Goal: Transaction & Acquisition: Purchase product/service

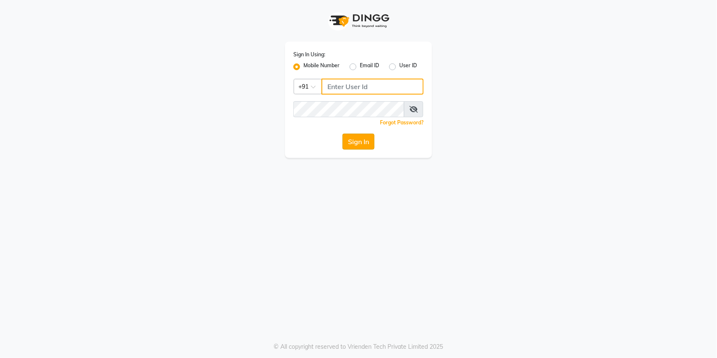
type input "9168825076"
click at [354, 143] on button "Sign In" at bounding box center [358, 142] width 32 height 16
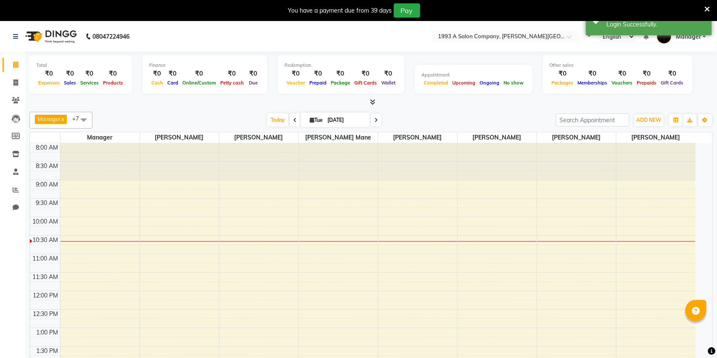
select select "en"
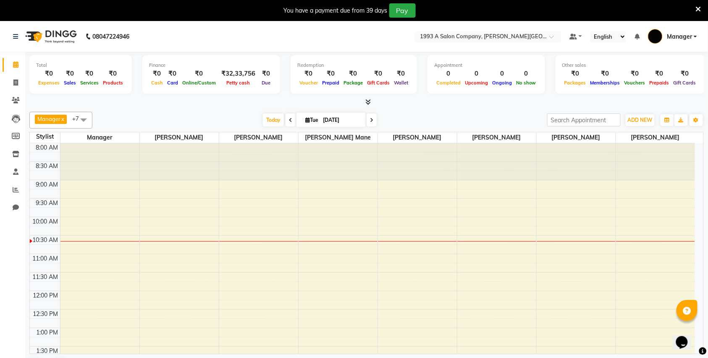
click at [286, 118] on span at bounding box center [291, 119] width 10 height 13
type input "[DATE]"
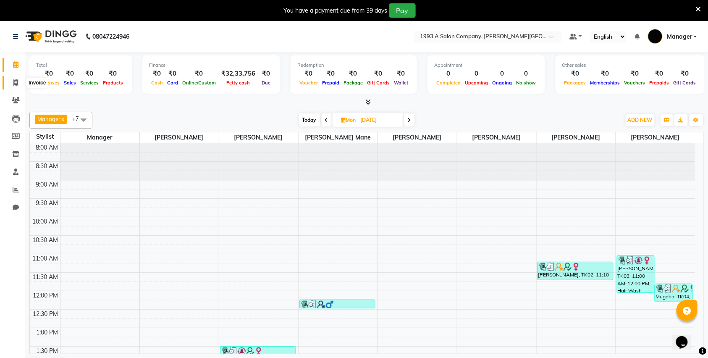
click at [16, 83] on icon at bounding box center [15, 82] width 5 height 6
select select "service"
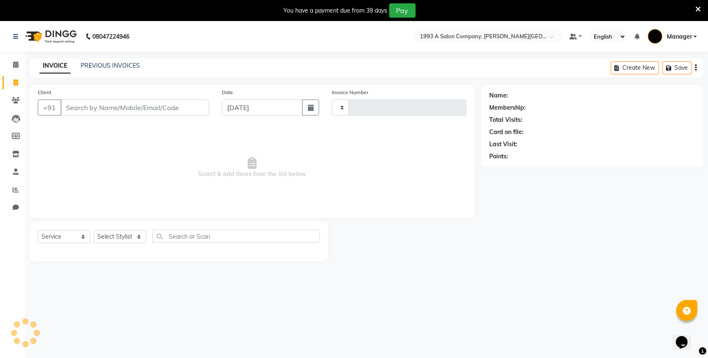
type input "2844"
select select "613"
click at [120, 66] on link "PREVIOUS INVOICES" at bounding box center [110, 66] width 59 height 8
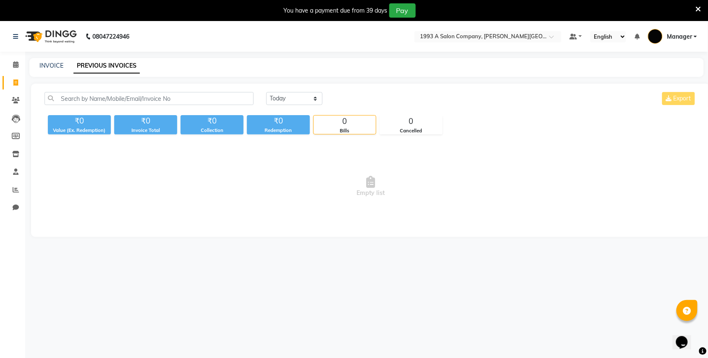
click at [102, 68] on link "PREVIOUS INVOICES" at bounding box center [106, 65] width 66 height 15
click at [47, 66] on link "INVOICE" at bounding box center [51, 66] width 24 height 8
select select "service"
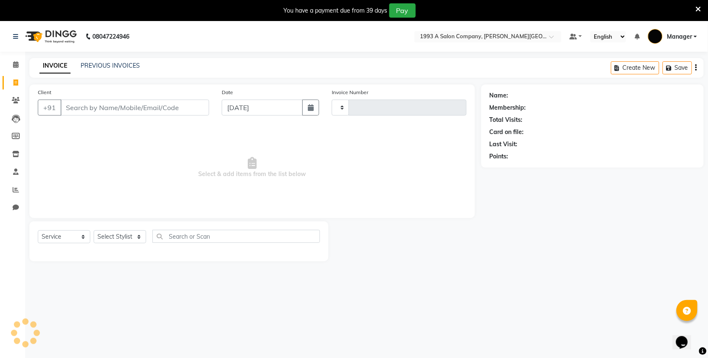
type input "2844"
select select "613"
click at [94, 62] on link "PREVIOUS INVOICES" at bounding box center [110, 66] width 59 height 8
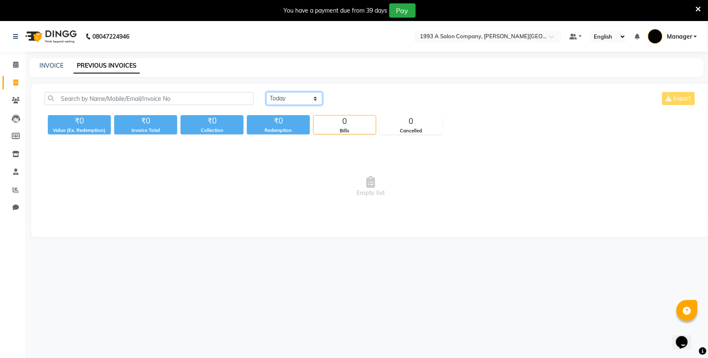
click at [274, 97] on select "Today Yesterday Custom Range" at bounding box center [294, 98] width 56 height 13
select select "yesterday"
click at [266, 92] on select "Today Yesterday Custom Range" at bounding box center [294, 98] width 56 height 13
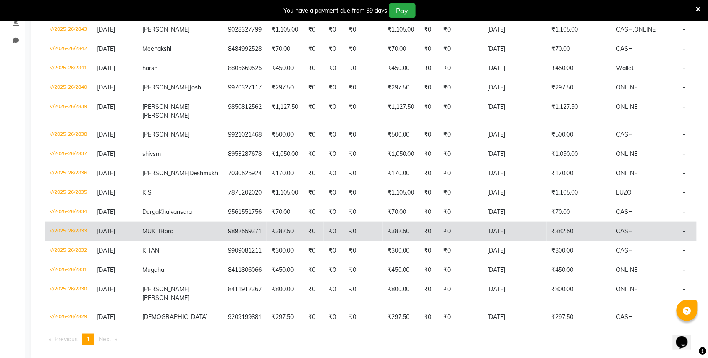
scroll to position [223, 0]
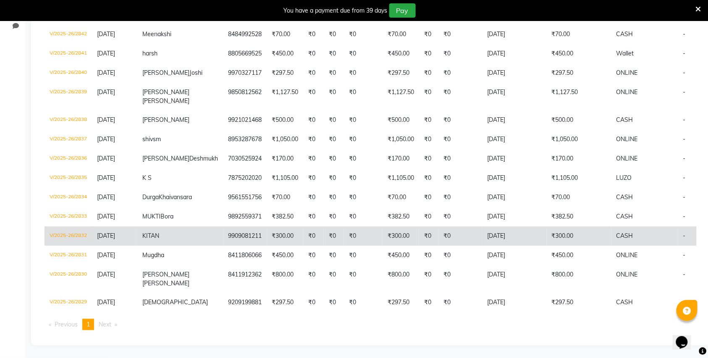
click at [438, 234] on td "₹0" at bounding box center [460, 235] width 44 height 19
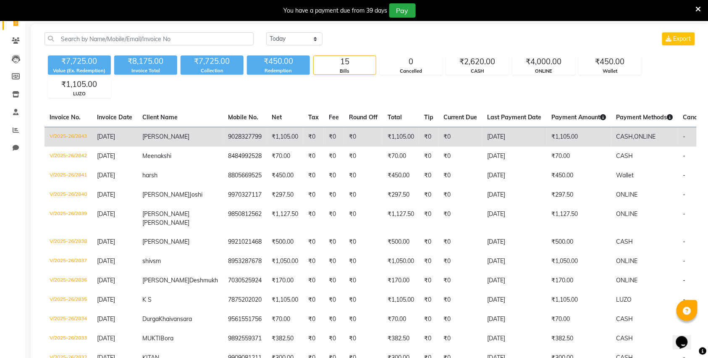
scroll to position [0, 0]
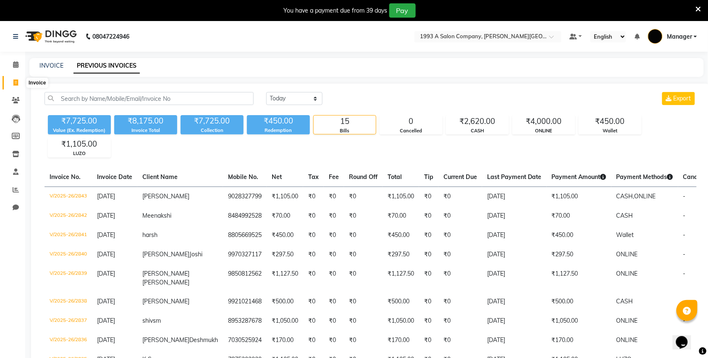
click at [10, 84] on span at bounding box center [15, 83] width 15 height 10
select select "613"
select select "service"
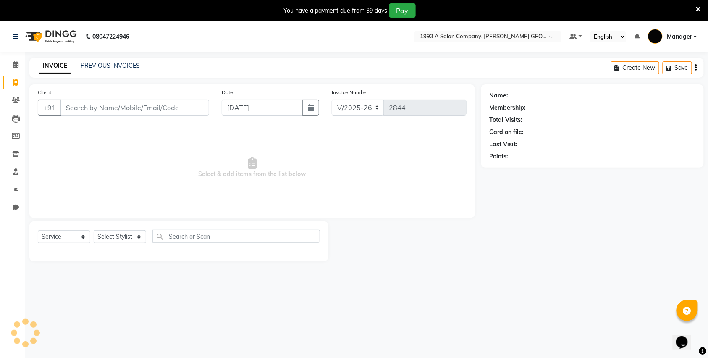
scroll to position [21, 0]
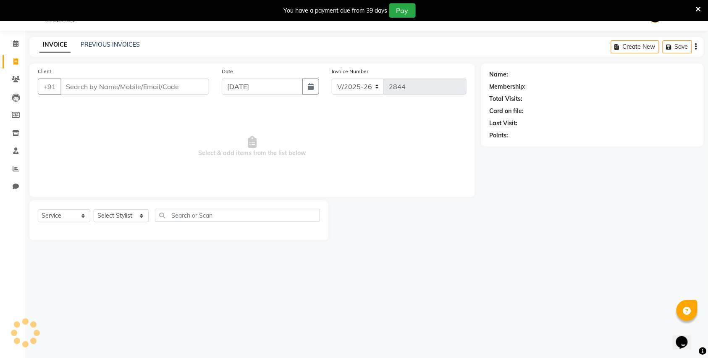
click at [84, 85] on input "Client" at bounding box center [134, 87] width 149 height 16
click at [123, 50] on div "INVOICE PREVIOUS INVOICES Create New Save" at bounding box center [366, 47] width 675 height 20
click at [116, 43] on link "PREVIOUS INVOICES" at bounding box center [110, 45] width 59 height 8
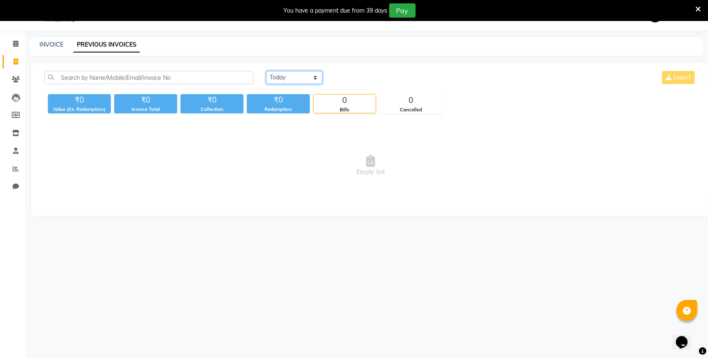
click at [312, 73] on select "Today Yesterday Custom Range" at bounding box center [294, 77] width 56 height 13
select select "yesterday"
click at [266, 71] on select "Today Yesterday Custom Range" at bounding box center [294, 77] width 56 height 13
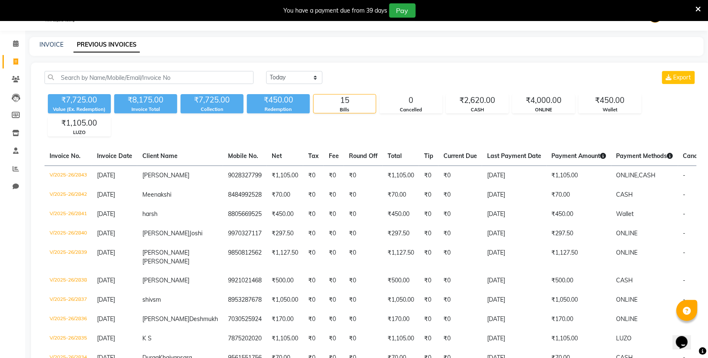
drag, startPoint x: 485, startPoint y: 106, endPoint x: 492, endPoint y: 114, distance: 11.0
click at [486, 108] on div "CASH" at bounding box center [477, 109] width 62 height 7
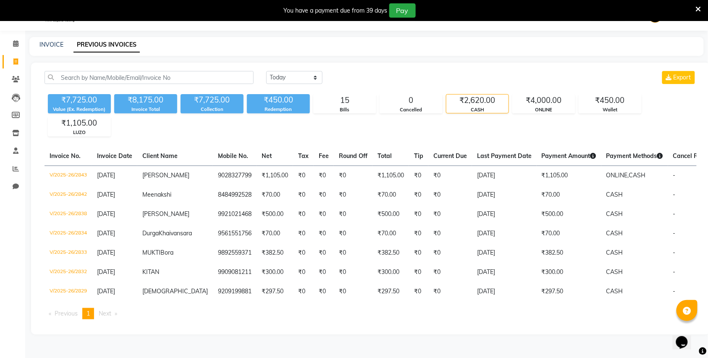
click at [471, 141] on div "Today Yesterday Custom Range Export ₹7,725.00 Value (Ex. Redemption) ₹8,175.00 …" at bounding box center [370, 199] width 679 height 272
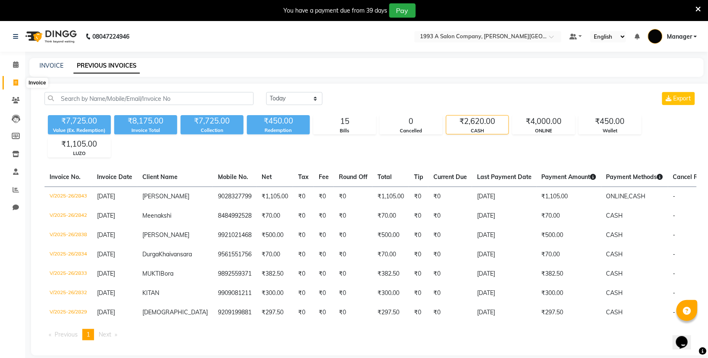
click at [16, 79] on icon at bounding box center [15, 82] width 5 height 6
select select "613"
select select "service"
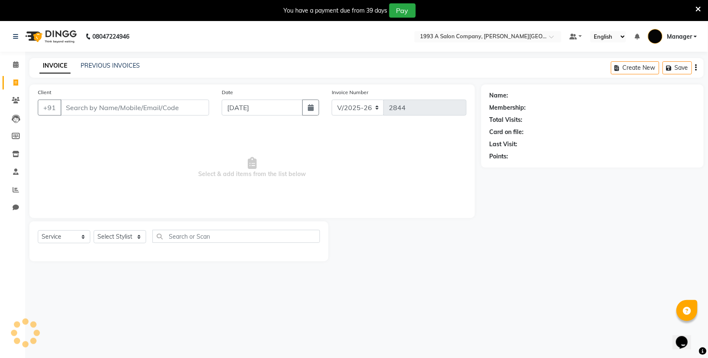
scroll to position [21, 0]
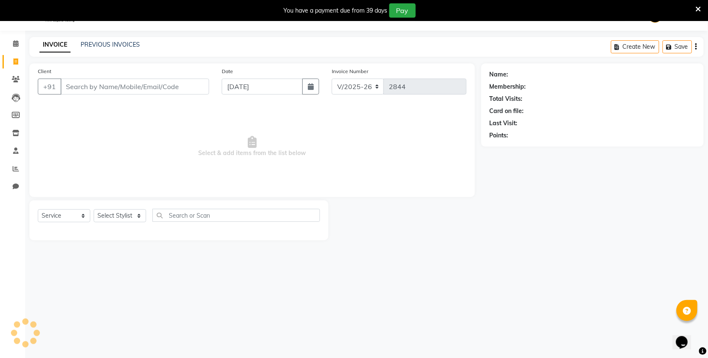
click at [89, 89] on input "Client" at bounding box center [134, 87] width 149 height 16
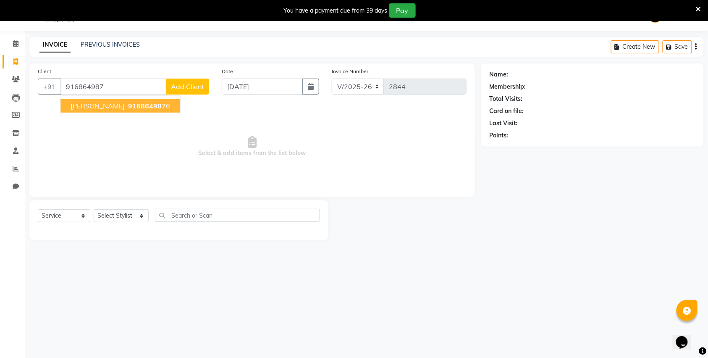
click at [90, 102] on span "ravia shah" at bounding box center [98, 106] width 54 height 8
type input "9168649876"
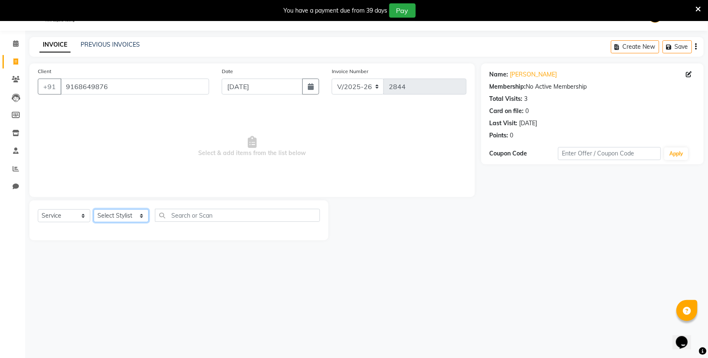
click at [136, 212] on select "Select Stylist Bhagyashri Kaifee Khan Manager Max Ansari Mr Shirish (owner) Pra…" at bounding box center [121, 215] width 55 height 13
click at [94, 209] on select "Select Stylist Bhagyashri Kaifee Khan Manager Max Ansari Mr Shirish (owner) Pra…" at bounding box center [121, 215] width 55 height 13
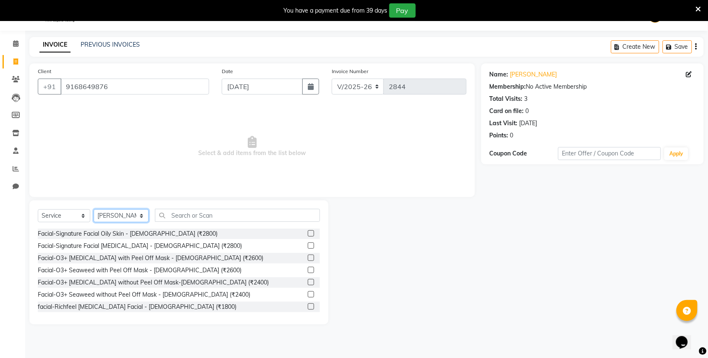
drag, startPoint x: 140, startPoint y: 214, endPoint x: 137, endPoint y: 209, distance: 5.8
click at [139, 214] on select "Select Stylist Bhagyashri Kaifee Khan Manager Max Ansari Mr Shirish (owner) Pra…" at bounding box center [121, 215] width 55 height 13
select select "82880"
click at [94, 209] on select "Select Stylist Bhagyashri Kaifee Khan Manager Max Ansari Mr Shirish (owner) Pra…" at bounding box center [121, 215] width 55 height 13
click at [219, 205] on div "Select Service Product Membership Package Voucher Prepaid Gift Card Select Styl…" at bounding box center [178, 262] width 299 height 124
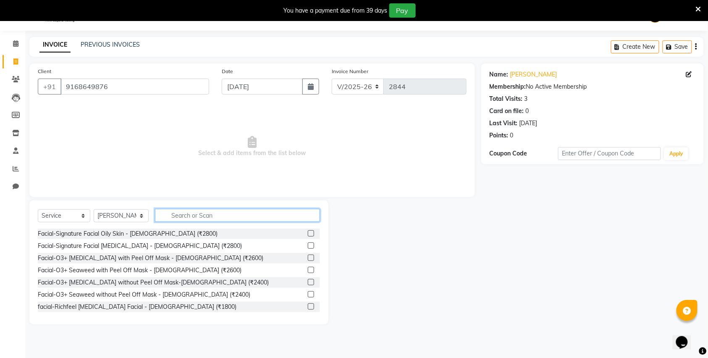
click at [218, 215] on input "text" at bounding box center [237, 215] width 165 height 13
click at [181, 214] on input "text" at bounding box center [237, 215] width 165 height 13
type input "y"
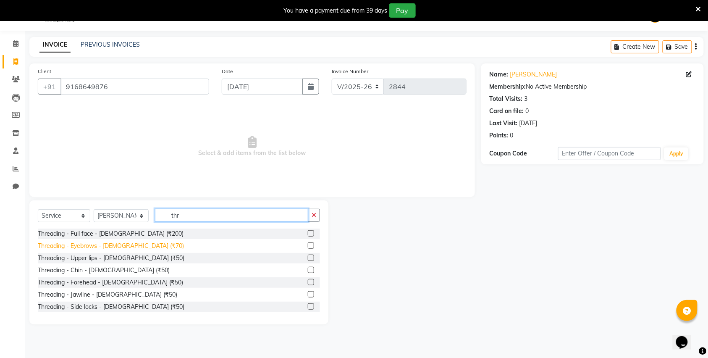
type input "thr"
click at [136, 246] on div "Threading - Eyebrows - Female (₹70)" at bounding box center [111, 245] width 146 height 9
checkbox input "false"
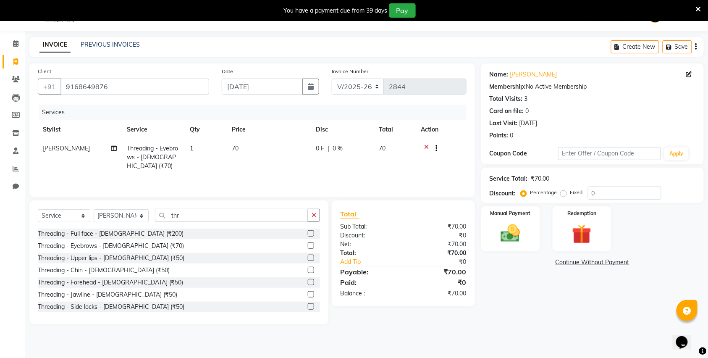
click at [142, 255] on div "Threading - Upper lips - Female (₹50)" at bounding box center [179, 258] width 282 height 10
click at [308, 258] on label at bounding box center [311, 258] width 6 height 6
click at [308, 258] on input "checkbox" at bounding box center [310, 257] width 5 height 5
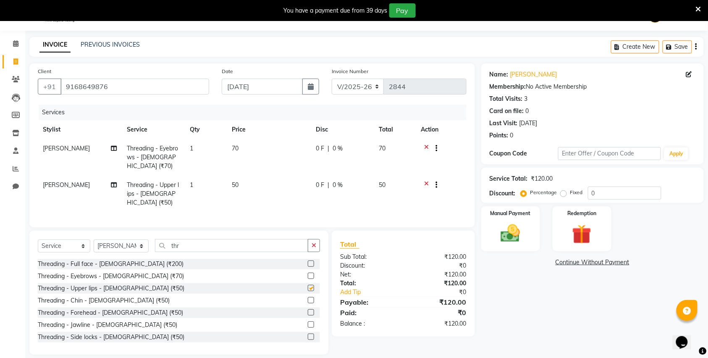
checkbox input "false"
click at [308, 309] on label at bounding box center [311, 312] width 6 height 6
click at [308, 310] on input "checkbox" at bounding box center [310, 312] width 5 height 5
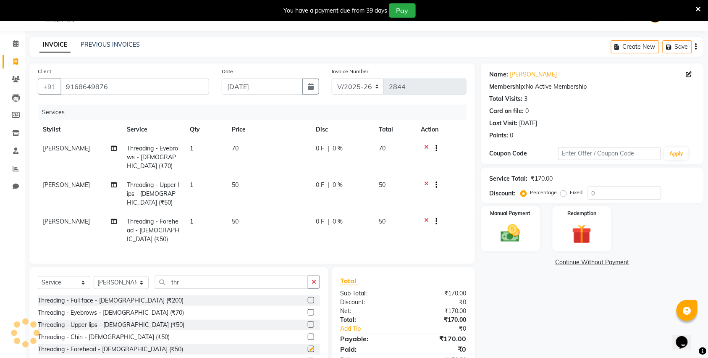
checkbox input "false"
click at [570, 191] on label "Fixed" at bounding box center [576, 193] width 13 height 8
click at [563, 191] on input "Fixed" at bounding box center [565, 192] width 6 height 6
radio input "true"
click at [594, 192] on input "0" at bounding box center [624, 192] width 73 height 13
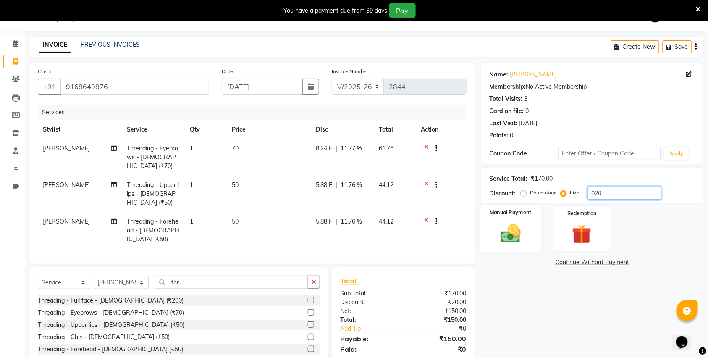
type input "020"
click at [518, 240] on img at bounding box center [510, 233] width 33 height 23
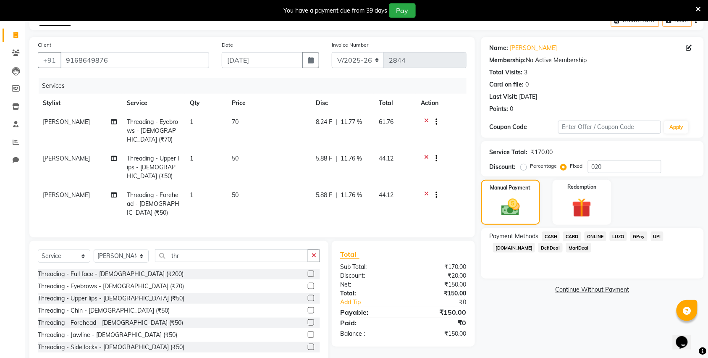
scroll to position [49, 0]
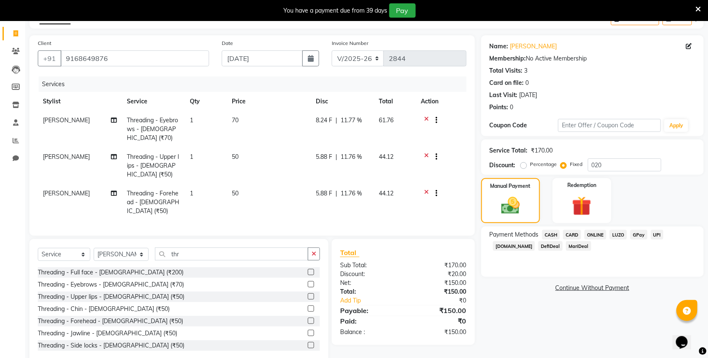
click at [554, 234] on span "CASH" at bounding box center [551, 235] width 18 height 10
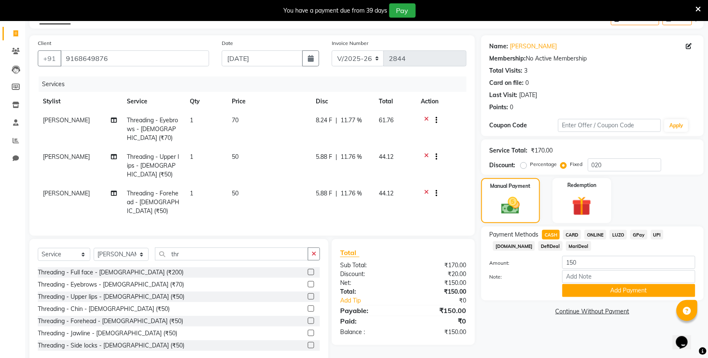
drag, startPoint x: 596, startPoint y: 291, endPoint x: 596, endPoint y: 277, distance: 13.5
click at [595, 291] on button "Add Payment" at bounding box center [628, 290] width 133 height 13
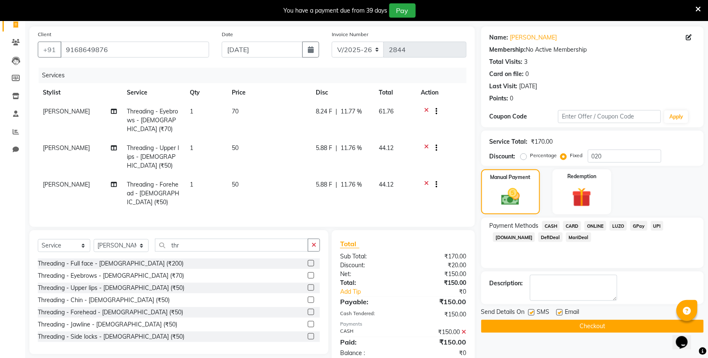
scroll to position [60, 0]
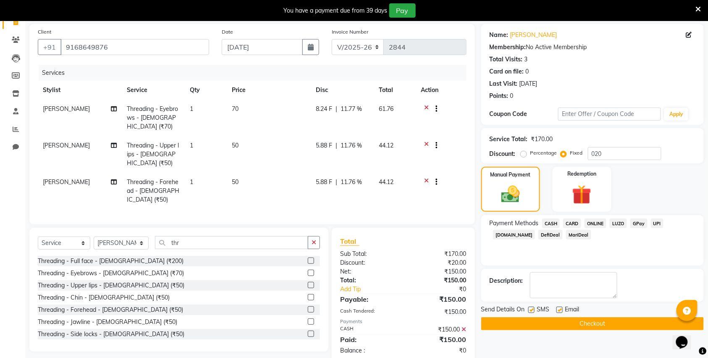
click at [506, 326] on button "Checkout" at bounding box center [592, 323] width 223 height 13
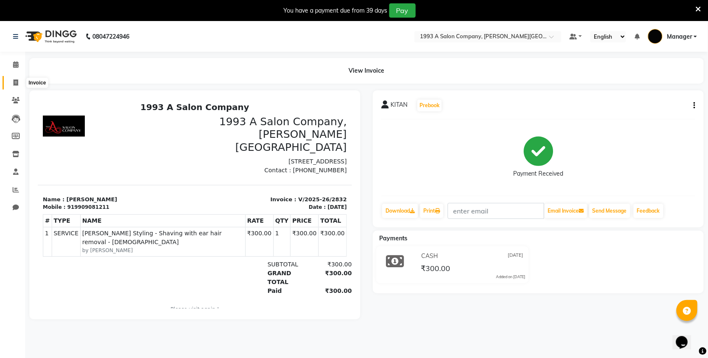
click at [14, 78] on span at bounding box center [15, 83] width 15 height 10
select select "613"
select select "service"
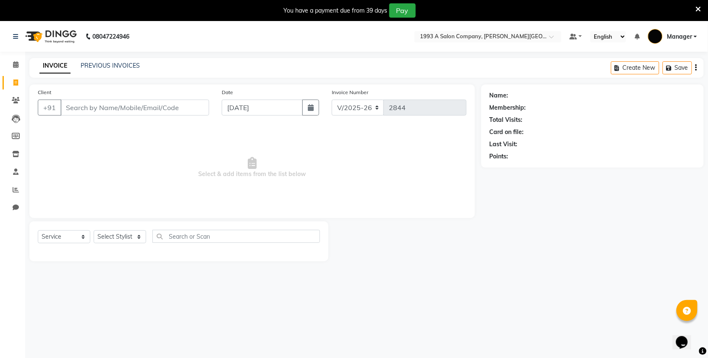
scroll to position [21, 0]
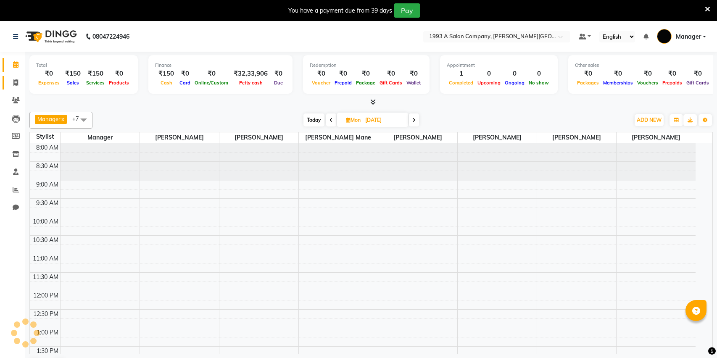
click at [12, 79] on span at bounding box center [15, 83] width 15 height 10
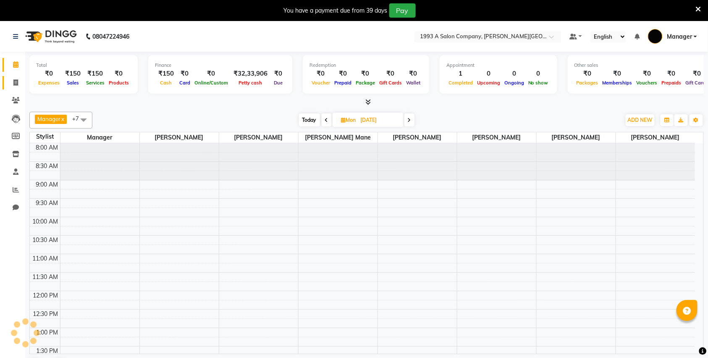
select select "service"
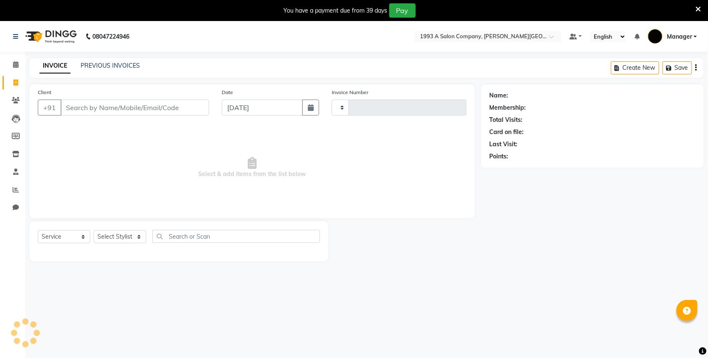
type input "2845"
select select "613"
click at [125, 64] on link "PREVIOUS INVOICES" at bounding box center [110, 66] width 59 height 8
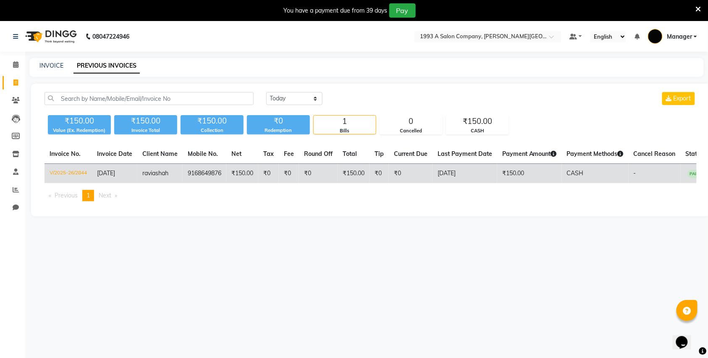
click at [208, 174] on td "9168649876" at bounding box center [205, 174] width 44 height 20
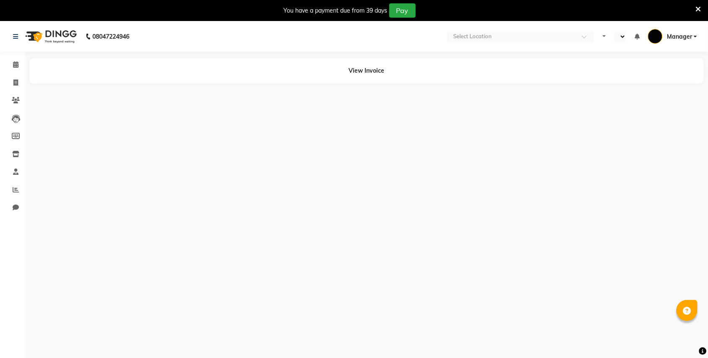
select select "en"
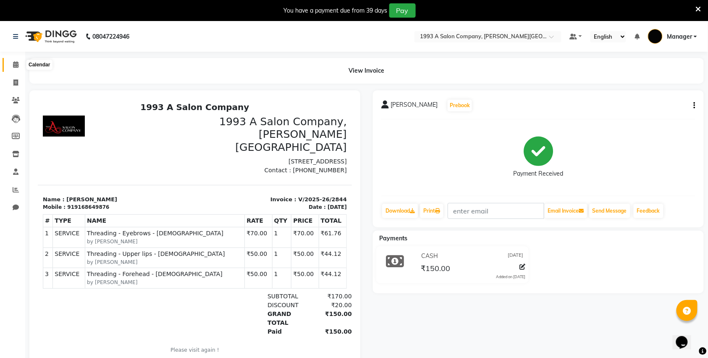
click at [16, 66] on icon at bounding box center [15, 64] width 5 height 6
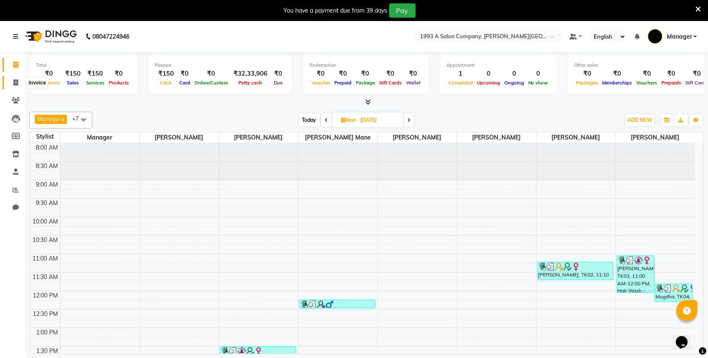
click at [14, 84] on icon at bounding box center [15, 82] width 5 height 6
select select "service"
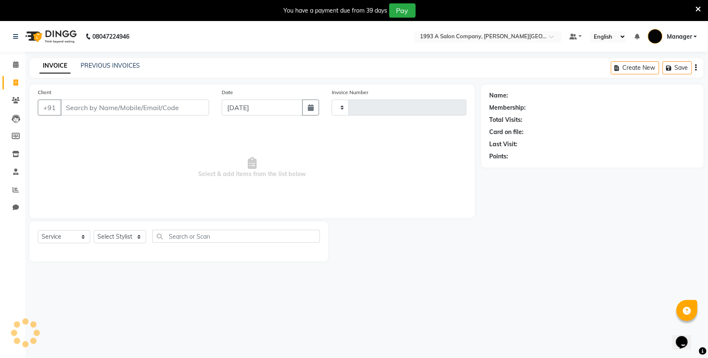
type input "2845"
select select "613"
click at [103, 106] on input "Client" at bounding box center [134, 108] width 149 height 16
drag, startPoint x: 192, startPoint y: 110, endPoint x: 169, endPoint y: 135, distance: 34.5
click at [174, 134] on div "Client +91 9823035016 Add Client Date 02-09-2025 Invoice Number V/2025 V/2025-2…" at bounding box center [252, 151] width 446 height 134
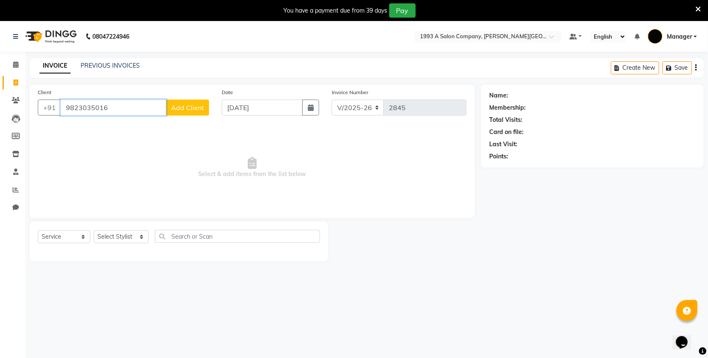
drag, startPoint x: 66, startPoint y: 107, endPoint x: 141, endPoint y: 107, distance: 75.2
click at [141, 107] on input "9823035016" at bounding box center [113, 108] width 106 height 16
click at [120, 102] on input "9823035016" at bounding box center [113, 108] width 106 height 16
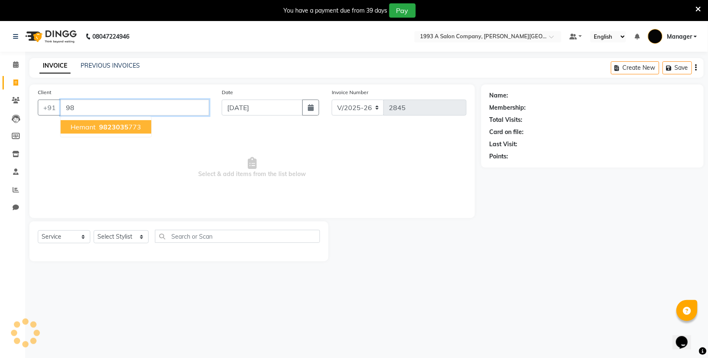
type input "9"
click at [81, 126] on span "[PERSON_NAME]" at bounding box center [98, 127] width 54 height 8
type input "9623035016"
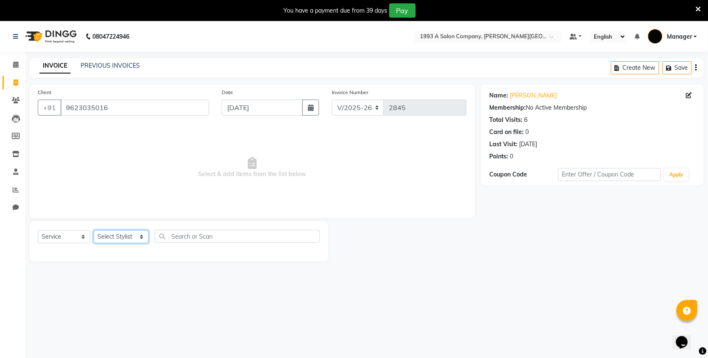
click at [121, 239] on select "Select Stylist Bhagyashri Kaifee Khan Manager Max Ansari Mr Shirish (owner) Pra…" at bounding box center [121, 236] width 55 height 13
click at [182, 172] on span "Select & add items from the list below" at bounding box center [252, 168] width 429 height 84
click at [113, 106] on input "9623035016" at bounding box center [134, 108] width 149 height 16
click at [520, 95] on link "Vihan" at bounding box center [533, 95] width 47 height 9
click at [98, 237] on select "Select Stylist Bhagyashri Kaifee Khan Manager Max Ansari Mr Shirish (owner) Pra…" at bounding box center [121, 236] width 55 height 13
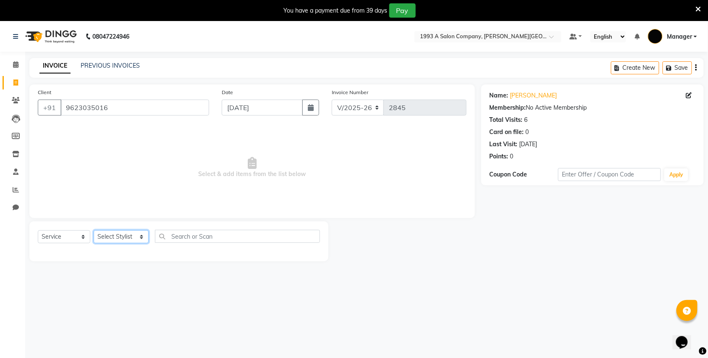
select select "57488"
click at [94, 230] on select "Select Stylist Bhagyashri Kaifee Khan Manager Max Ansari Mr Shirish (owner) Pra…" at bounding box center [121, 236] width 55 height 13
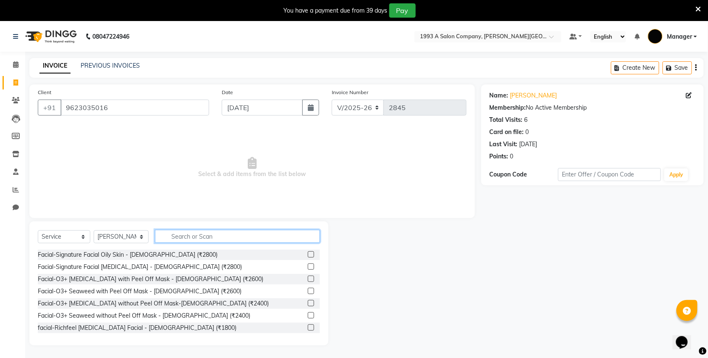
click at [191, 232] on input "text" at bounding box center [237, 236] width 165 height 13
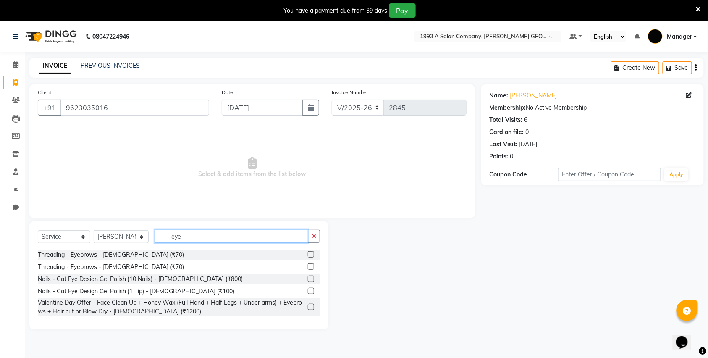
type input "eye"
click at [308, 256] on label at bounding box center [311, 254] width 6 height 6
click at [308, 256] on input "checkbox" at bounding box center [310, 254] width 5 height 5
checkbox input "true"
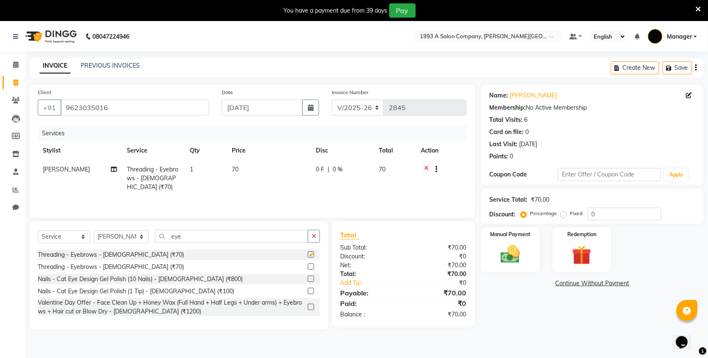
click at [314, 242] on button "button" at bounding box center [314, 236] width 12 height 13
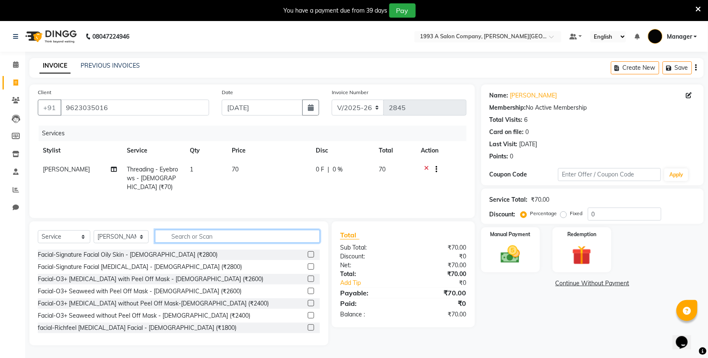
click at [252, 236] on input "text" at bounding box center [237, 236] width 165 height 13
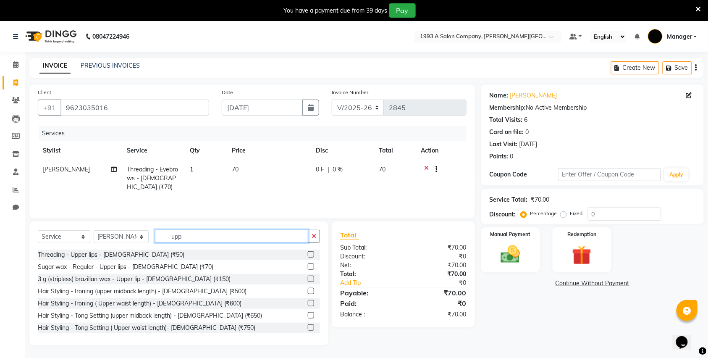
type input "upp"
click at [308, 252] on label at bounding box center [311, 254] width 6 height 6
click at [308, 252] on input "checkbox" at bounding box center [310, 254] width 5 height 5
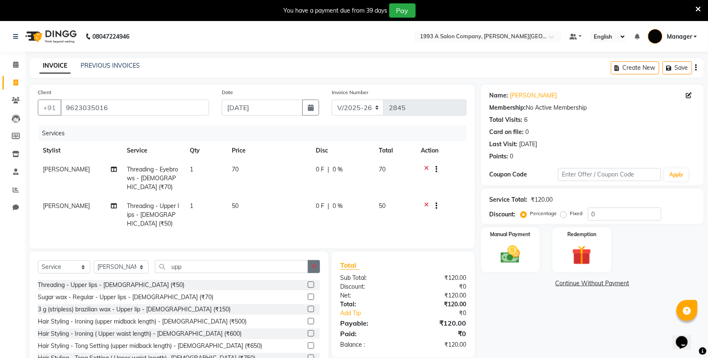
checkbox input "false"
click at [317, 260] on button "button" at bounding box center [314, 266] width 12 height 13
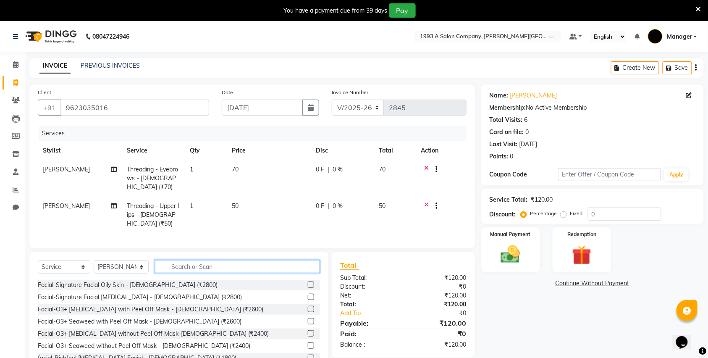
click at [235, 260] on input "text" at bounding box center [237, 266] width 165 height 13
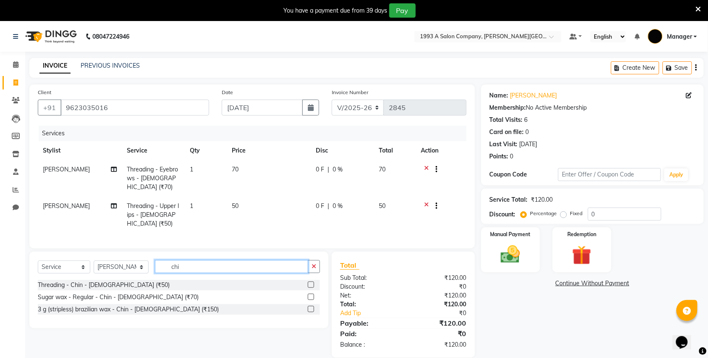
type input "chi"
click at [312, 281] on label at bounding box center [311, 284] width 6 height 6
click at [312, 282] on input "checkbox" at bounding box center [310, 284] width 5 height 5
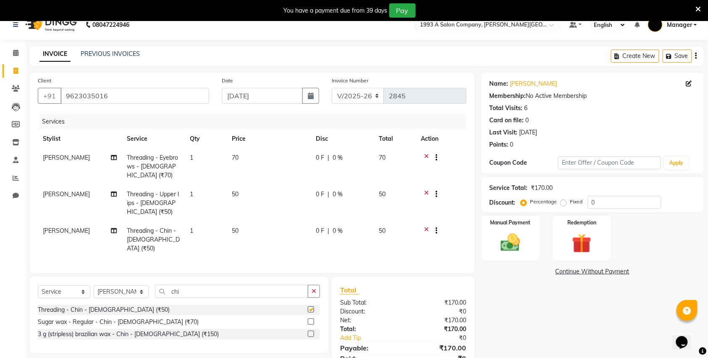
scroll to position [31, 0]
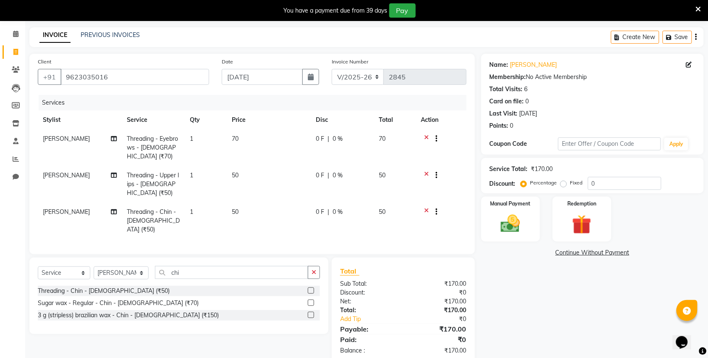
checkbox input "false"
click at [513, 234] on img at bounding box center [510, 223] width 33 height 23
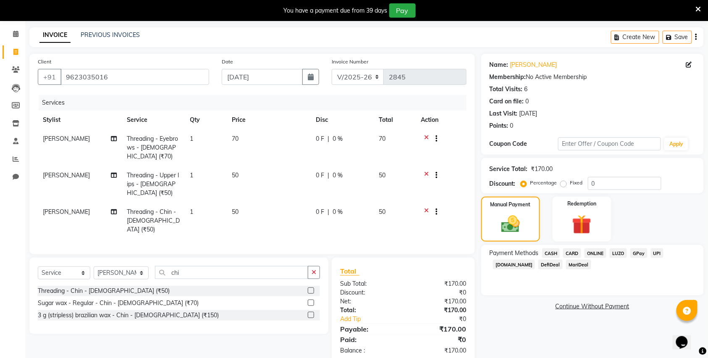
click at [558, 254] on span "CASH" at bounding box center [551, 253] width 18 height 10
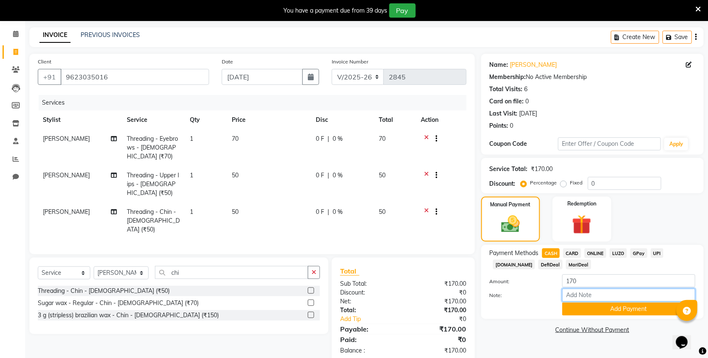
click at [594, 296] on input "Note:" at bounding box center [628, 295] width 133 height 13
click at [603, 315] on button "Add Payment" at bounding box center [628, 308] width 133 height 13
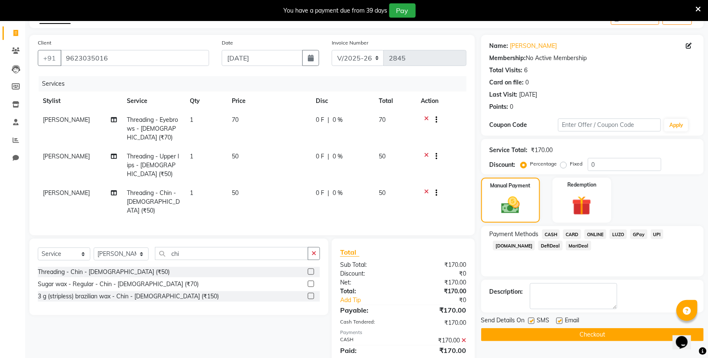
scroll to position [60, 0]
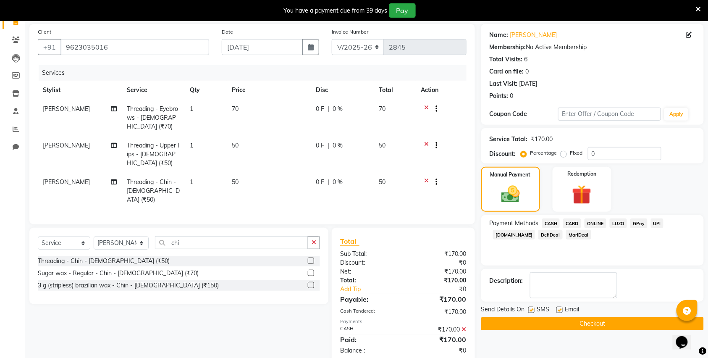
click at [530, 308] on label at bounding box center [531, 310] width 6 height 6
click at [530, 308] on input "checkbox" at bounding box center [530, 309] width 5 height 5
checkbox input "false"
click at [559, 310] on label at bounding box center [559, 310] width 6 height 6
click at [559, 310] on input "checkbox" at bounding box center [558, 309] width 5 height 5
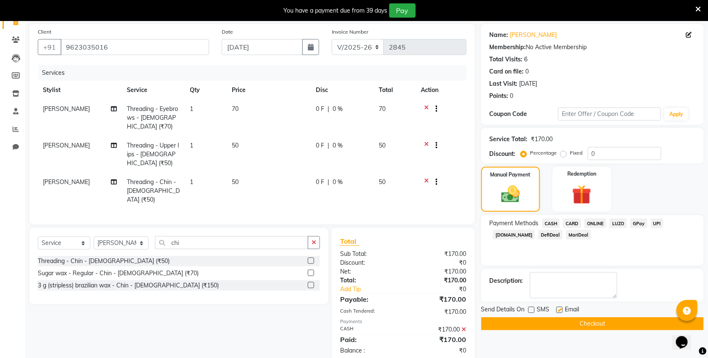
checkbox input "false"
click at [549, 324] on button "Checkout" at bounding box center [592, 323] width 223 height 13
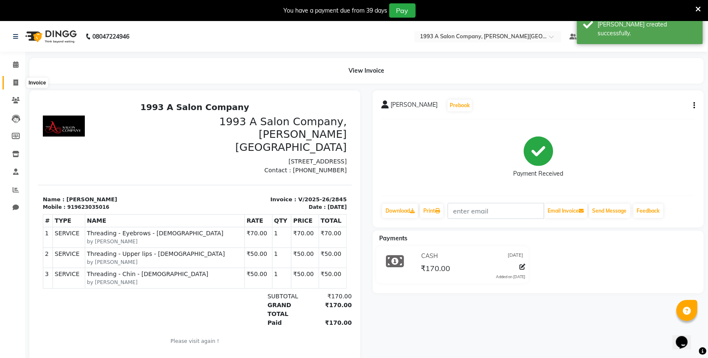
click at [21, 83] on span at bounding box center [15, 83] width 15 height 10
select select "service"
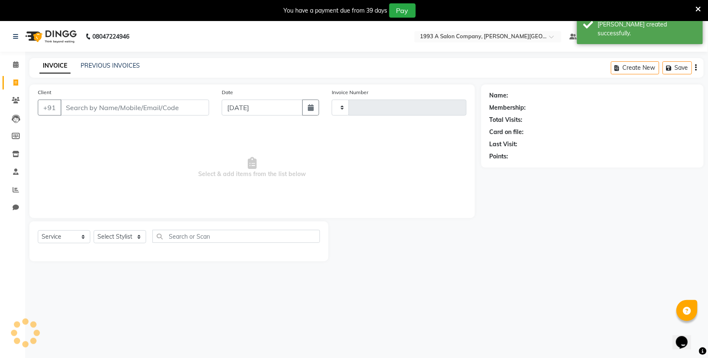
type input "2846"
select select "613"
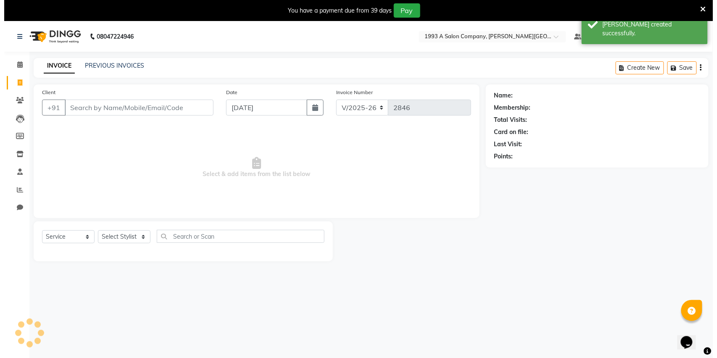
scroll to position [21, 0]
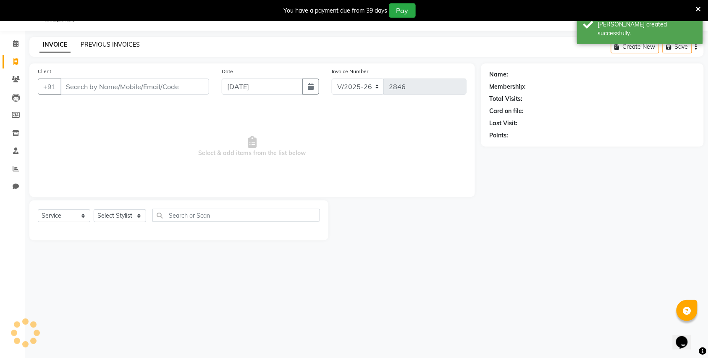
click at [101, 45] on link "PREVIOUS INVOICES" at bounding box center [110, 45] width 59 height 8
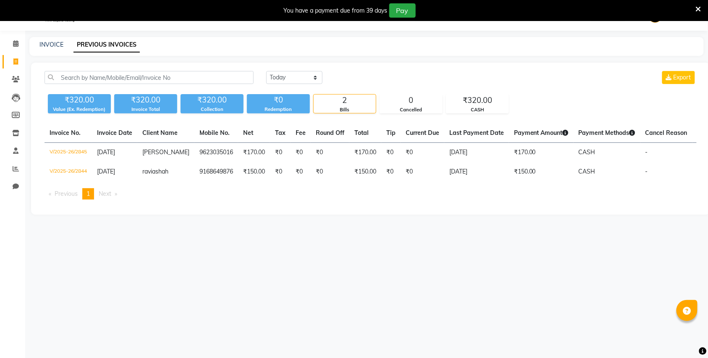
click at [16, 59] on icon at bounding box center [15, 61] width 5 height 6
select select "service"
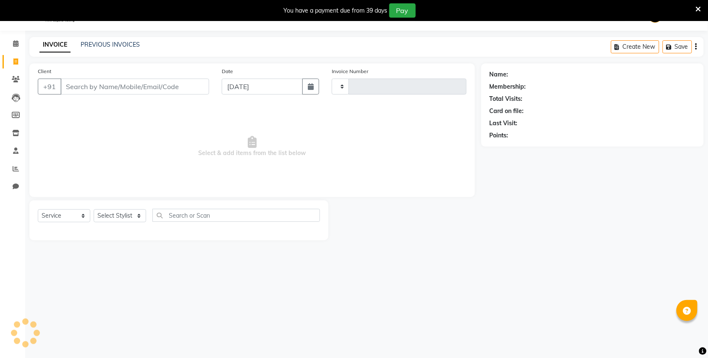
click at [185, 81] on input "Client" at bounding box center [134, 87] width 149 height 16
type input "2846"
select select "613"
type input "8888158600"
click at [199, 88] on span "Add Client" at bounding box center [187, 86] width 33 height 8
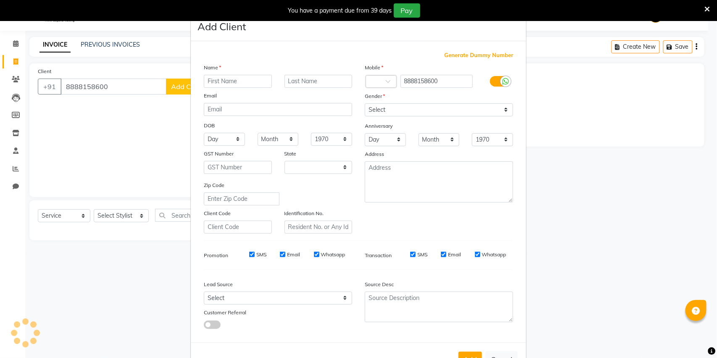
select select "22"
click at [217, 81] on input "text" at bounding box center [238, 81] width 68 height 13
type input "ganesh"
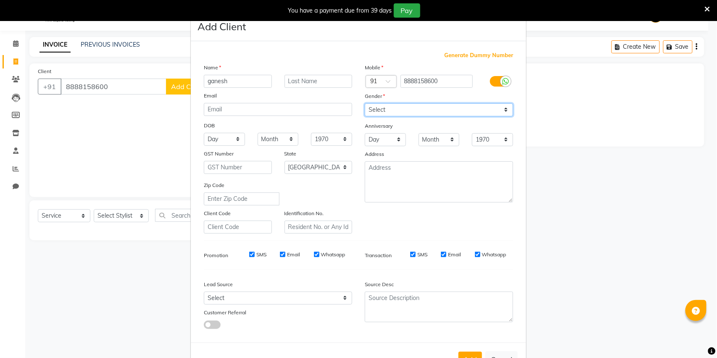
click at [414, 104] on select "Select Male Female Other Prefer Not To Say" at bounding box center [439, 109] width 148 height 13
select select "male"
click at [365, 103] on select "Select Male Female Other Prefer Not To Say" at bounding box center [439, 109] width 148 height 13
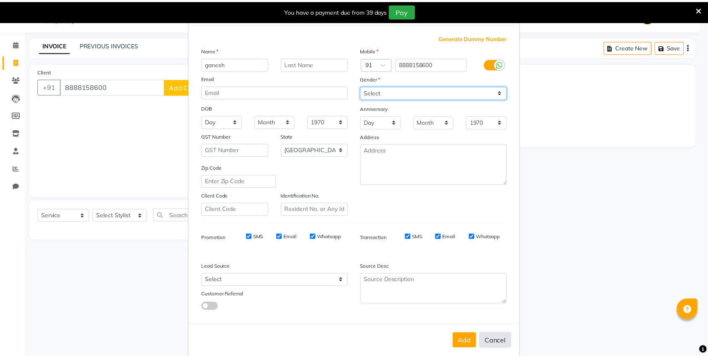
scroll to position [28, 0]
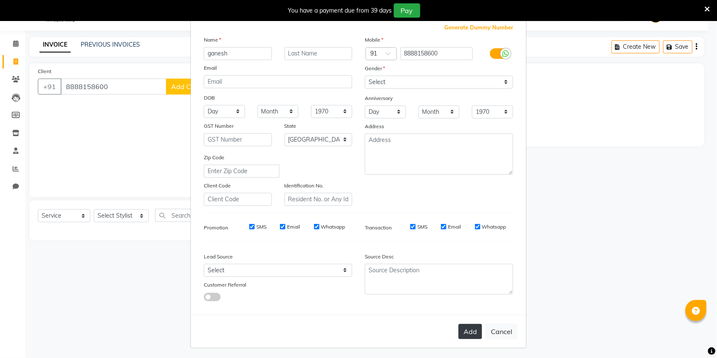
click at [464, 324] on button "Add" at bounding box center [470, 331] width 24 height 15
select select
select select "null"
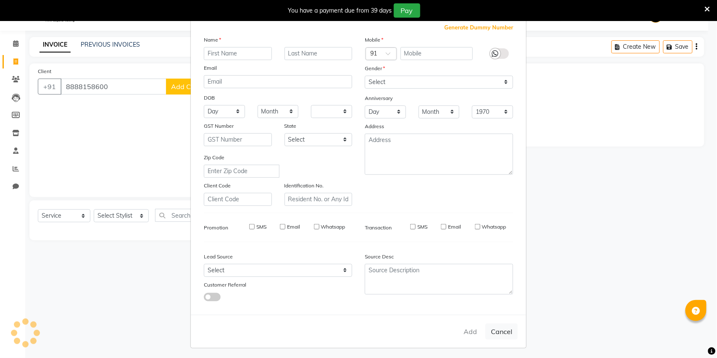
select select
checkbox input "false"
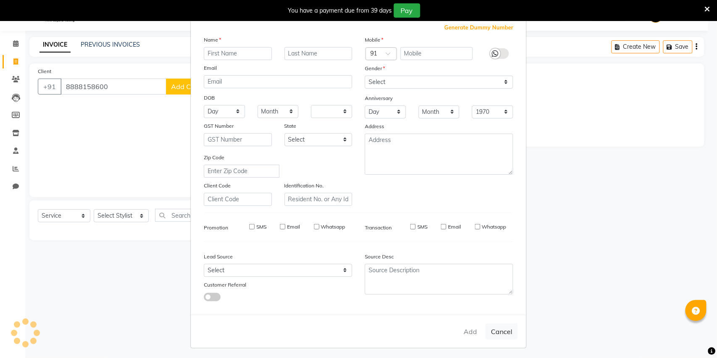
checkbox input "false"
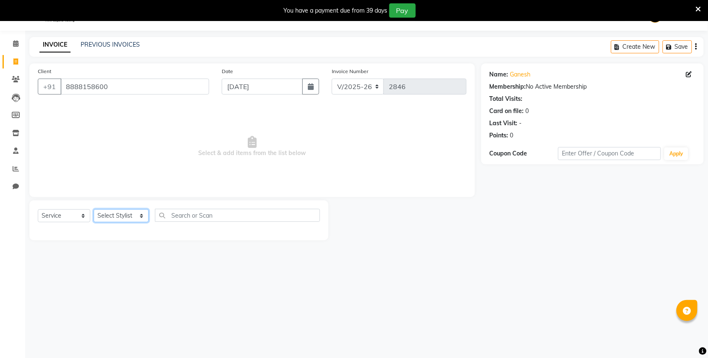
click at [113, 216] on select "Select Stylist Bhagyashri Kaifee Khan Manager Max Ansari Mr Shirish (owner) Pra…" at bounding box center [121, 215] width 55 height 13
select select "57487"
click at [94, 209] on select "Select Stylist Bhagyashri Kaifee Khan Manager Max Ansari Mr Shirish (owner) Pra…" at bounding box center [121, 215] width 55 height 13
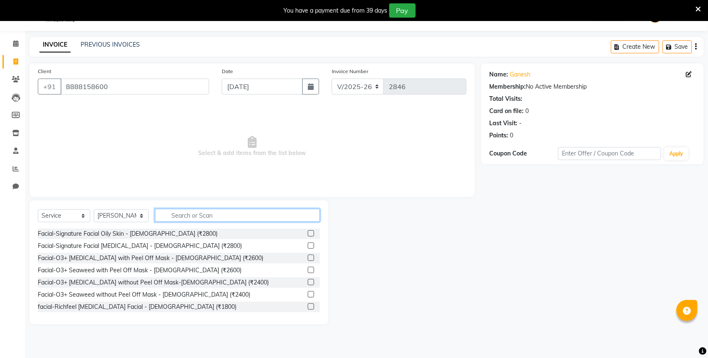
click at [183, 221] on input "text" at bounding box center [237, 215] width 165 height 13
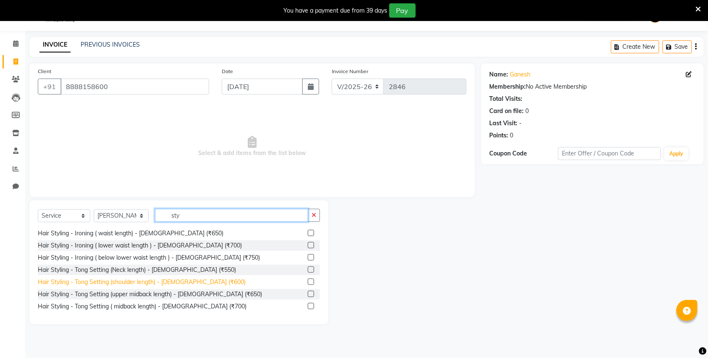
scroll to position [168, 0]
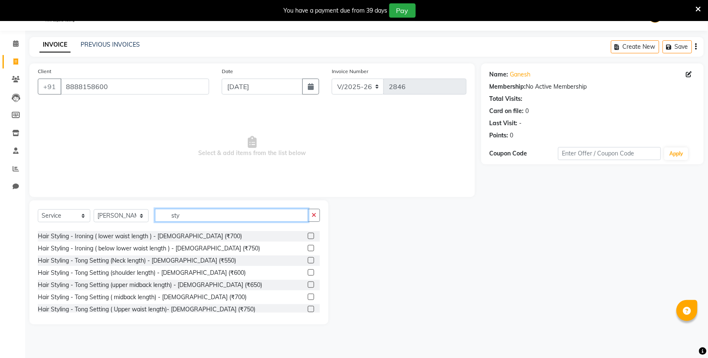
drag, startPoint x: 185, startPoint y: 218, endPoint x: 162, endPoint y: 227, distance: 25.0
click at [162, 227] on div "Select Service Product Membership Package Voucher Prepaid Gift Card Select Styl…" at bounding box center [179, 219] width 282 height 20
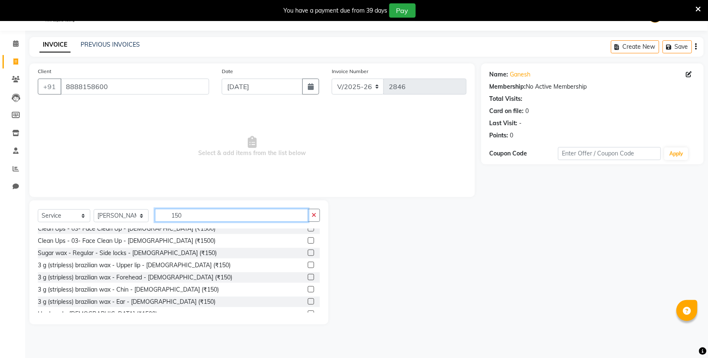
scroll to position [0, 0]
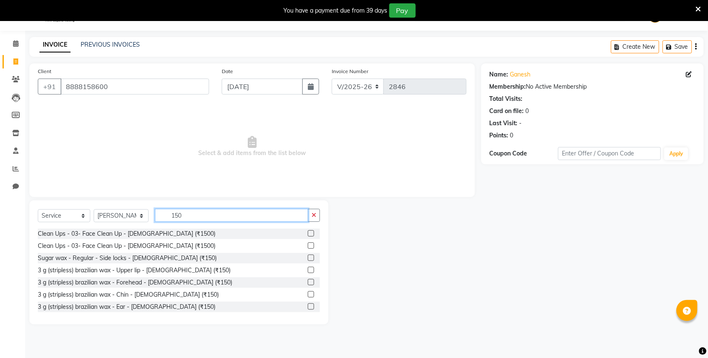
type input "150"
click at [308, 295] on label at bounding box center [311, 294] width 6 height 6
click at [308, 295] on input "checkbox" at bounding box center [310, 294] width 5 height 5
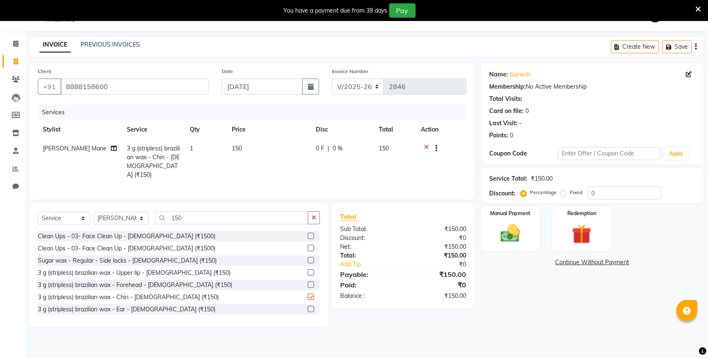
checkbox input "false"
click at [508, 237] on img at bounding box center [510, 233] width 33 height 23
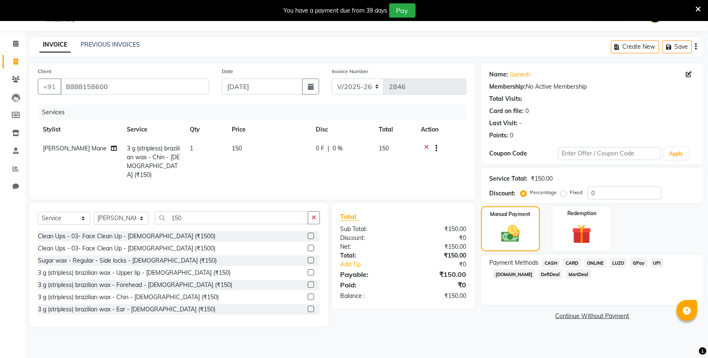
click at [548, 264] on span "CASH" at bounding box center [551, 263] width 18 height 10
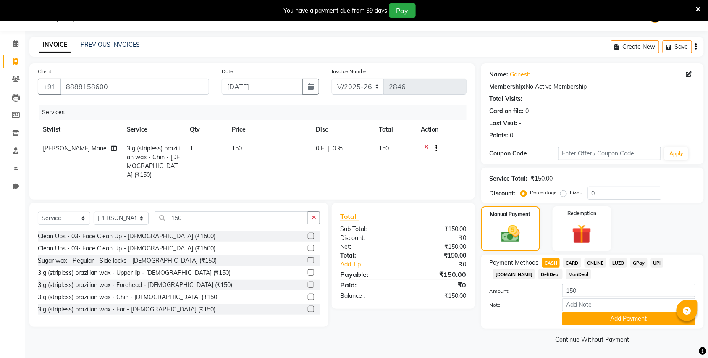
click at [597, 261] on span "ONLINE" at bounding box center [596, 263] width 22 height 10
click at [578, 316] on button "Add Payment" at bounding box center [628, 318] width 133 height 13
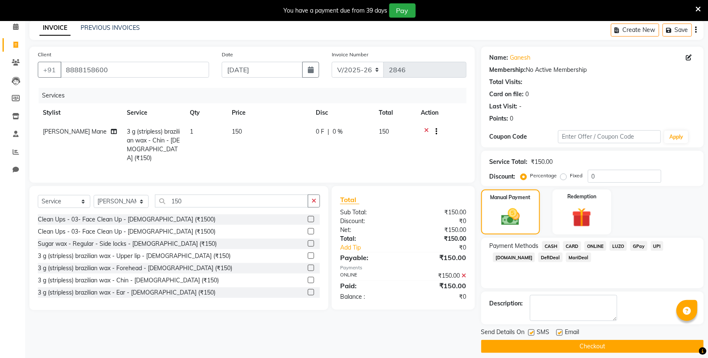
scroll to position [46, 0]
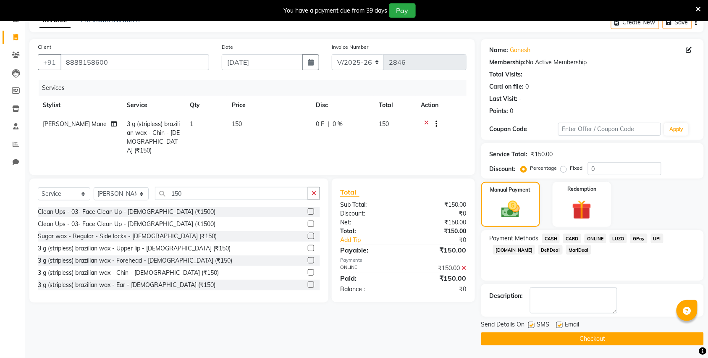
click at [528, 325] on div "Send Details On SMS Email" at bounding box center [592, 325] width 223 height 10
click at [531, 323] on label at bounding box center [531, 325] width 6 height 6
click at [531, 323] on input "checkbox" at bounding box center [530, 325] width 5 height 5
checkbox input "false"
click at [543, 332] on button "Checkout" at bounding box center [592, 338] width 223 height 13
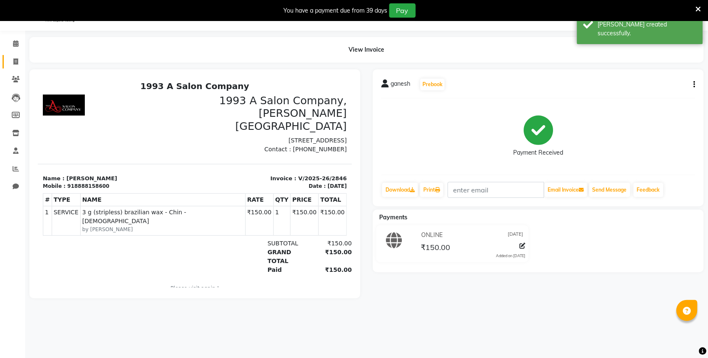
click at [7, 66] on link "Invoice" at bounding box center [13, 62] width 20 height 14
select select "613"
select select "service"
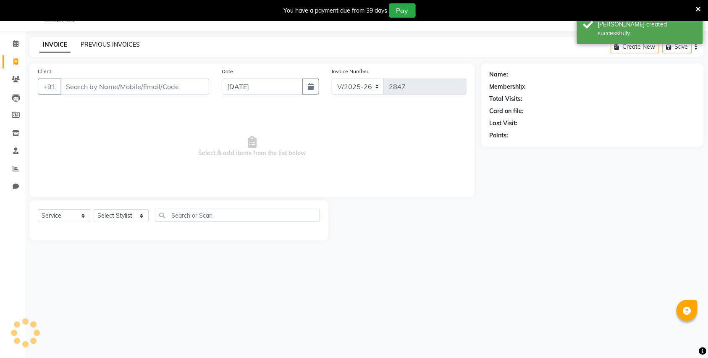
click at [91, 41] on link "PREVIOUS INVOICES" at bounding box center [110, 45] width 59 height 8
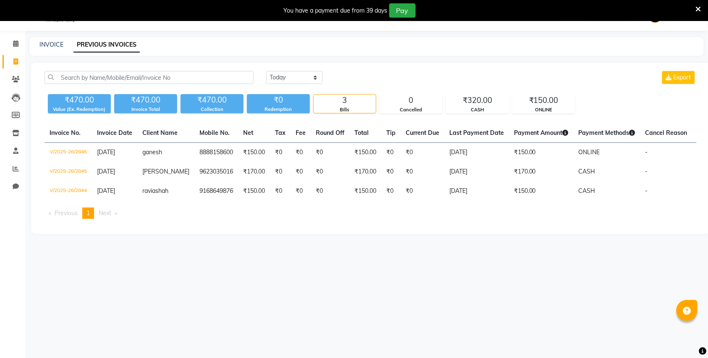
click at [1, 55] on li "Invoice" at bounding box center [12, 62] width 25 height 18
click at [13, 61] on icon at bounding box center [15, 61] width 5 height 6
select select "service"
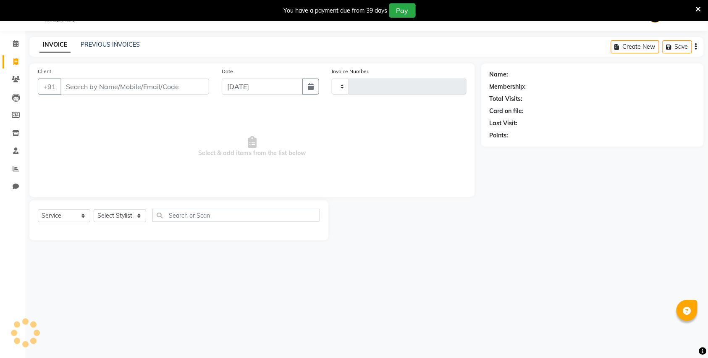
type input "2847"
select select "613"
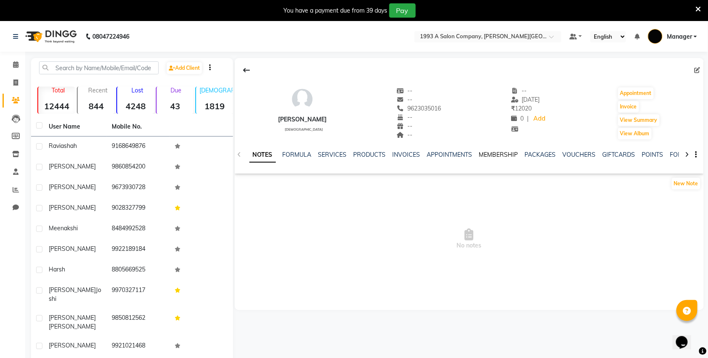
click at [494, 155] on link "MEMBERSHIP" at bounding box center [498, 155] width 39 height 8
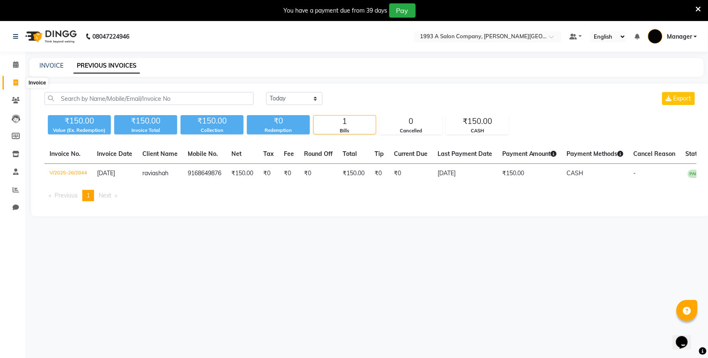
click at [13, 84] on icon at bounding box center [15, 82] width 5 height 6
select select "service"
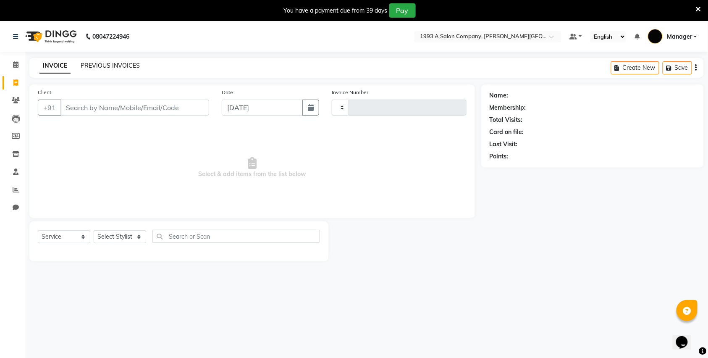
type input "2847"
select select "613"
click at [106, 66] on link "PREVIOUS INVOICES" at bounding box center [110, 66] width 59 height 8
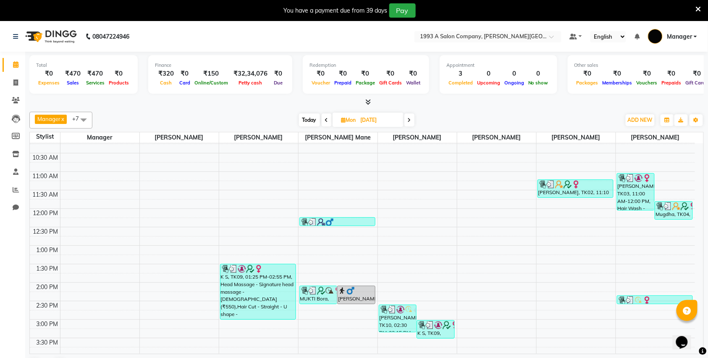
scroll to position [168, 0]
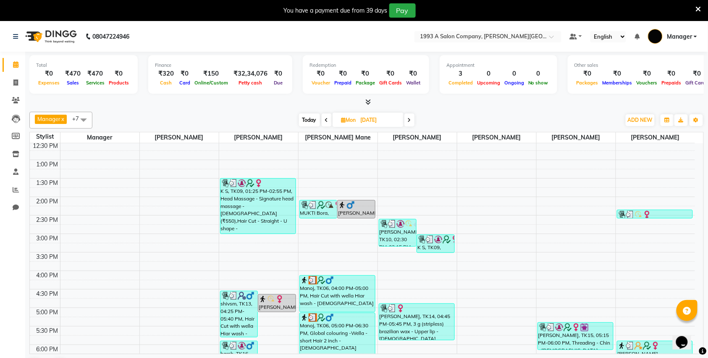
click at [306, 116] on span "Today" at bounding box center [309, 119] width 21 height 13
type input "[DATE]"
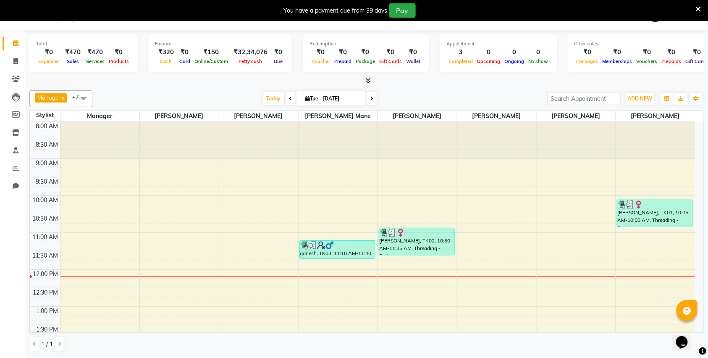
scroll to position [0, 0]
